Goal: Navigation & Orientation: Find specific page/section

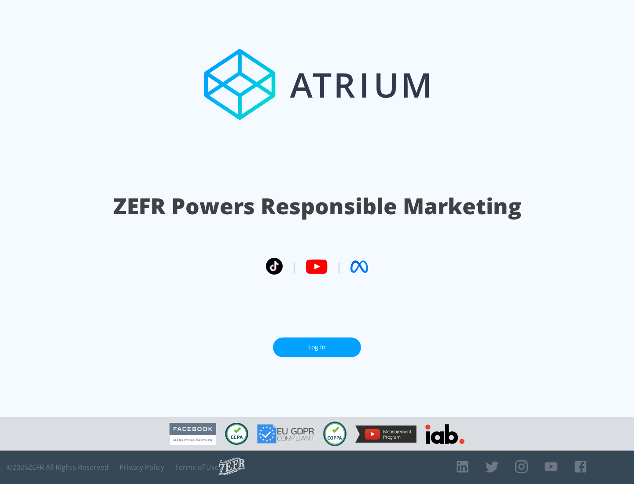
click at [317, 347] on link "Log In" at bounding box center [317, 348] width 88 height 20
